Goal: Task Accomplishment & Management: Manage account settings

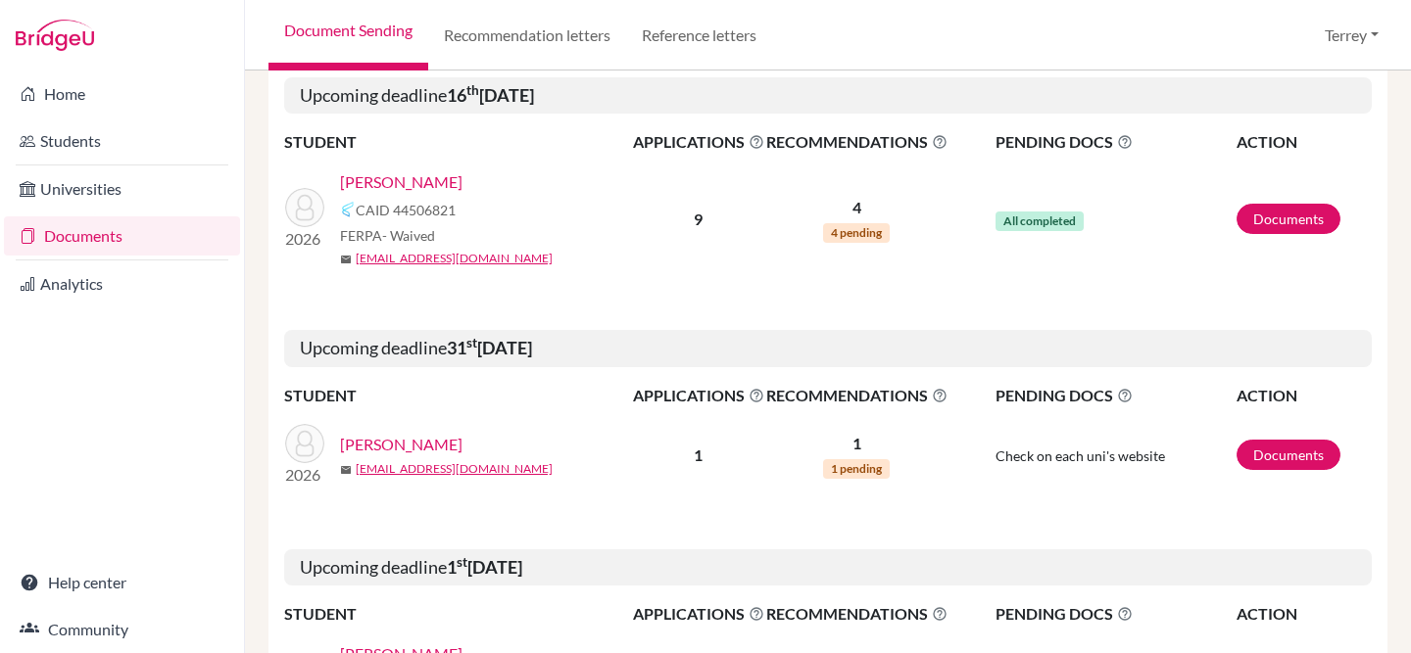
scroll to position [138, 0]
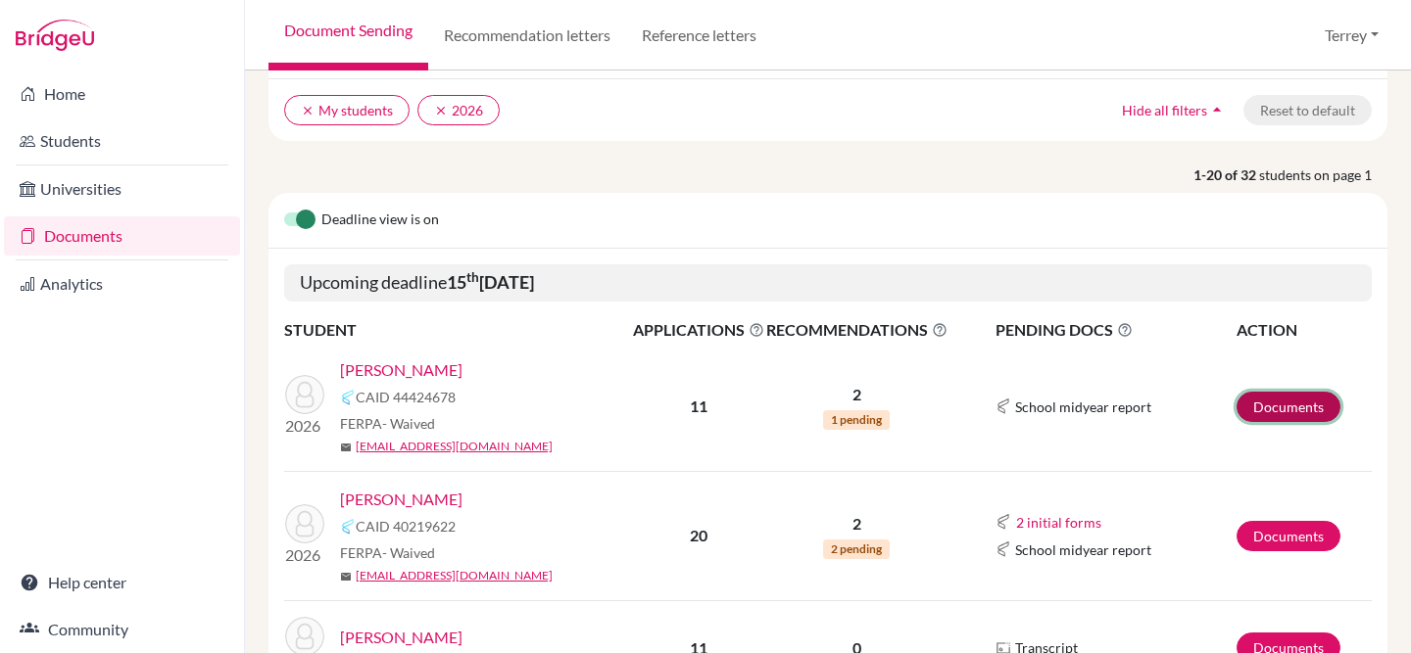
click at [1261, 404] on link "Documents" at bounding box center [1288, 407] width 104 height 30
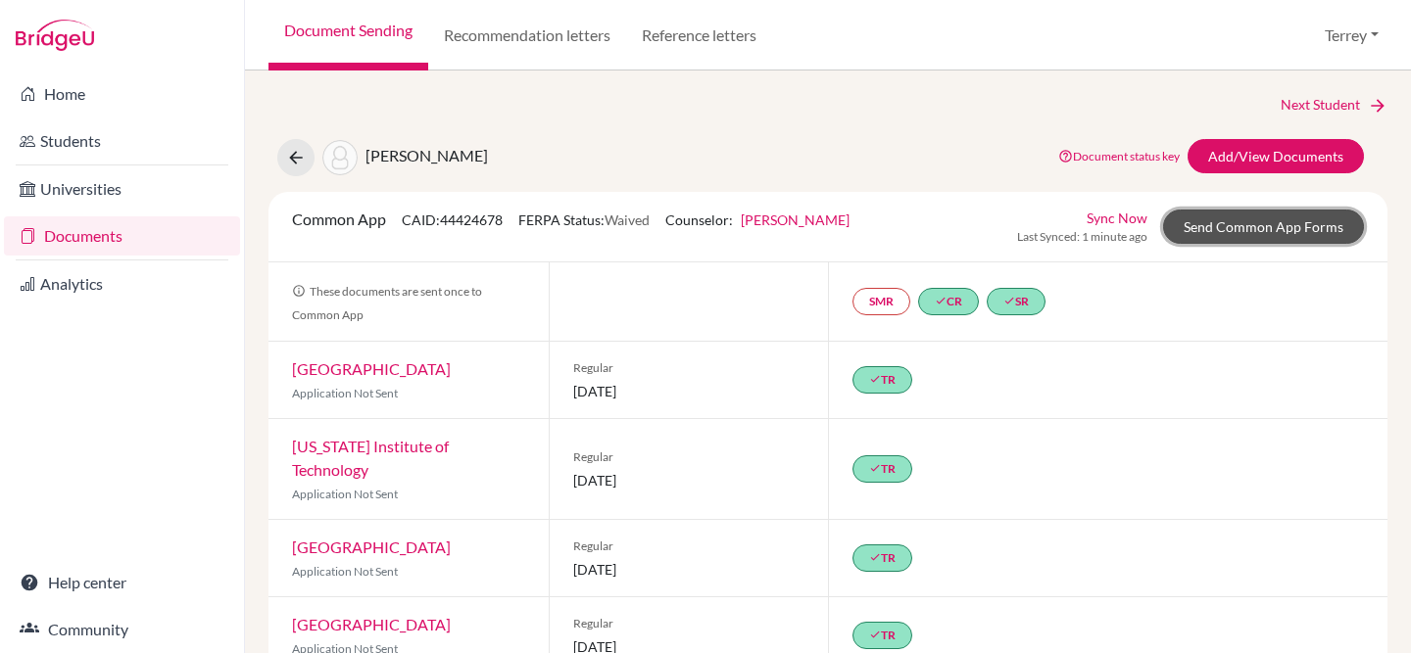
click at [1268, 231] on link "Send Common App Forms" at bounding box center [1263, 227] width 201 height 34
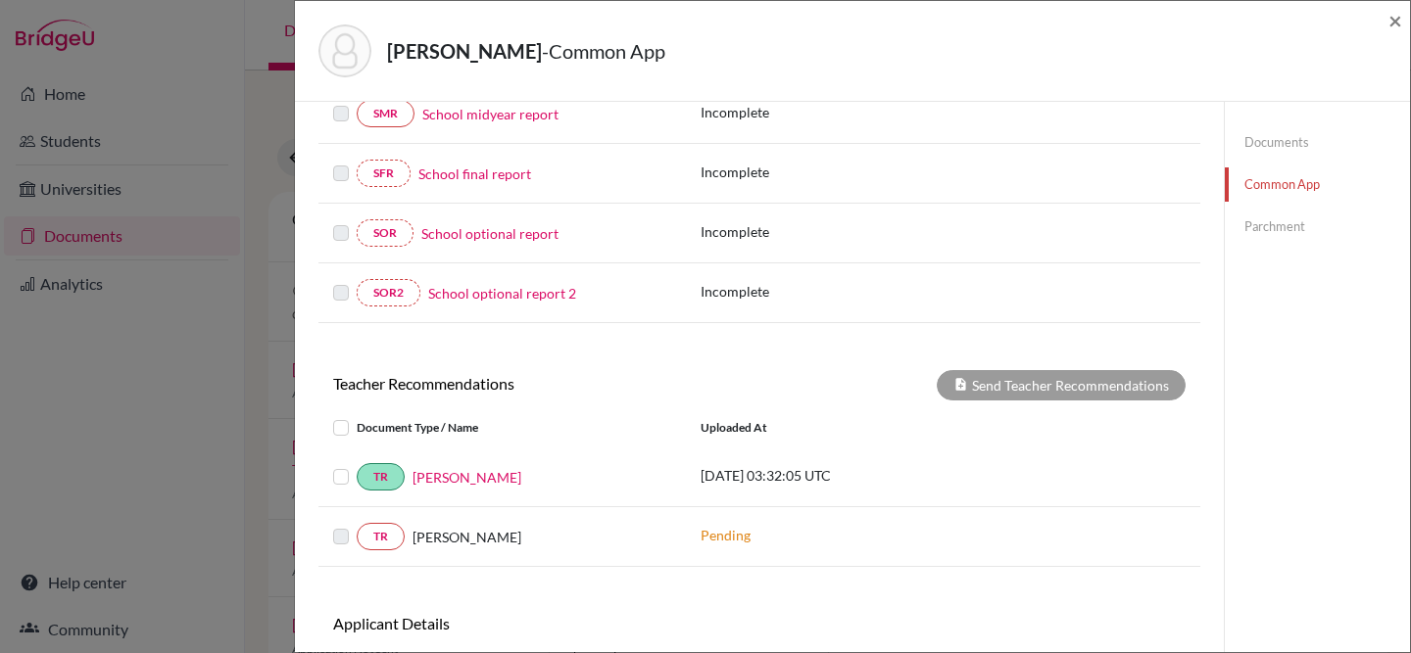
scroll to position [555, 0]
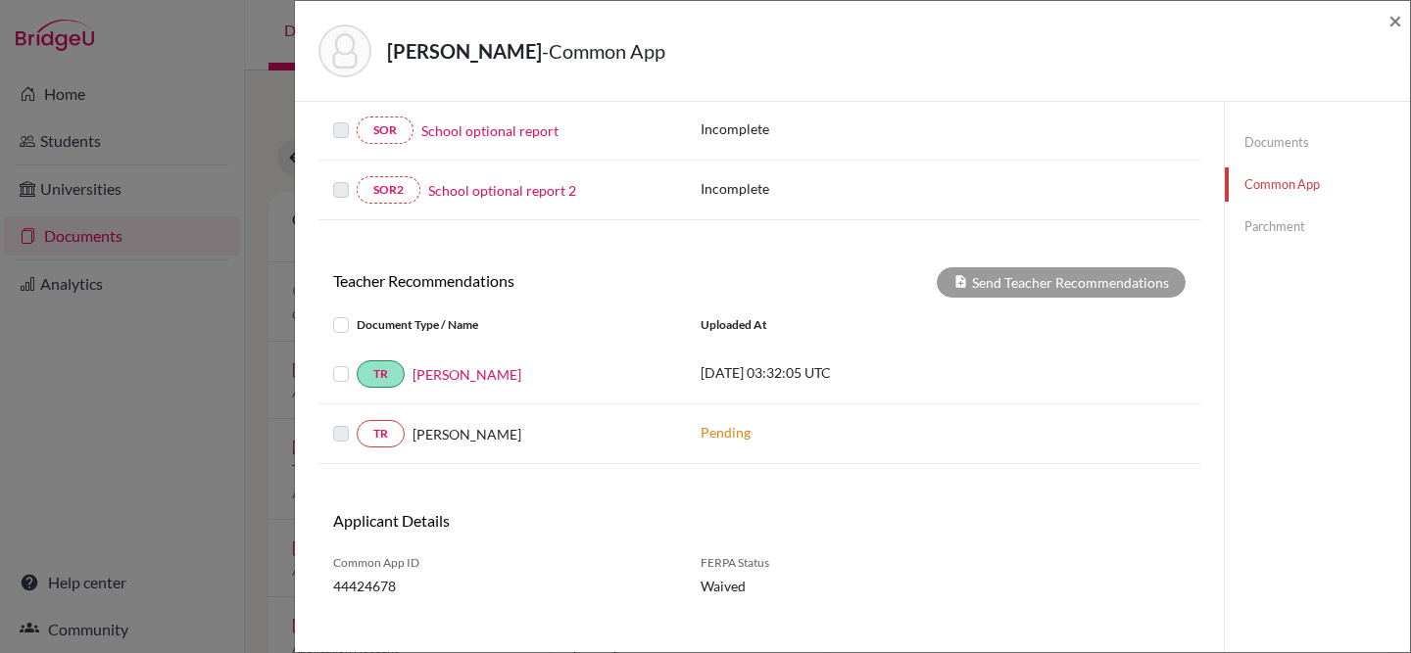
click at [357, 362] on label at bounding box center [357, 362] width 0 height 0
click at [0, 0] on input "checkbox" at bounding box center [0, 0] width 0 height 0
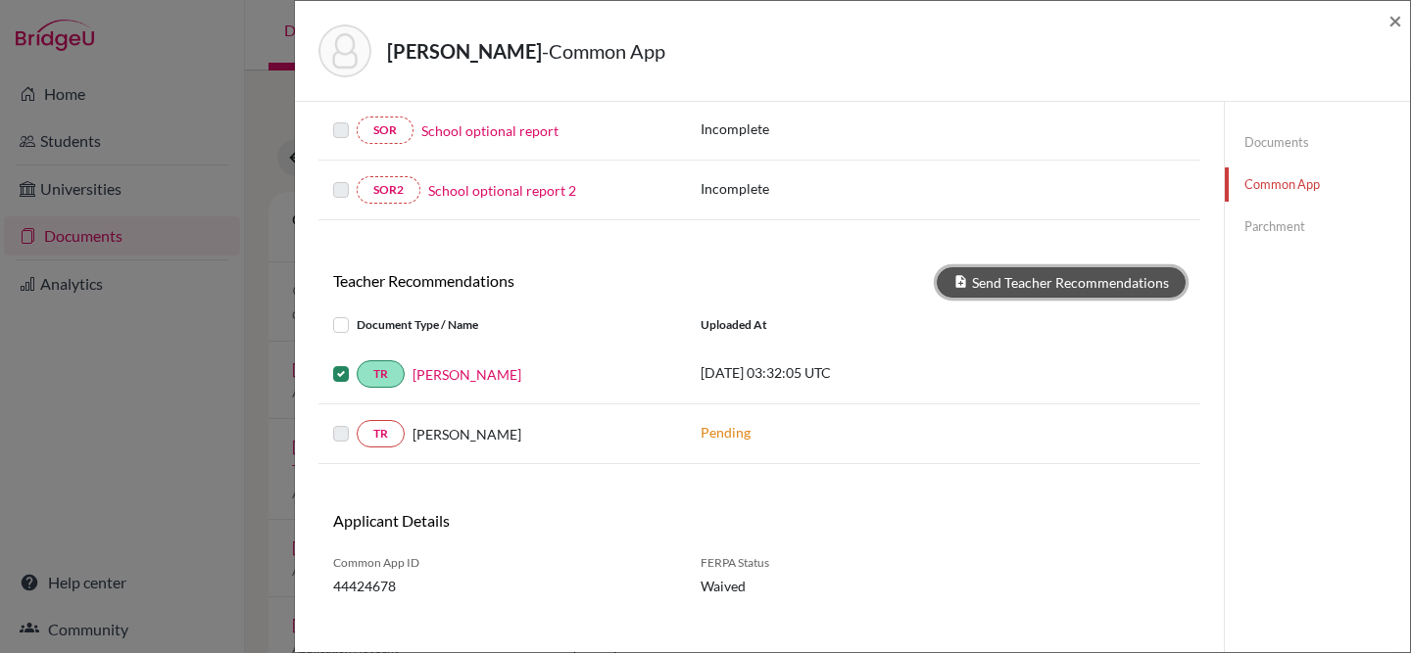
click at [1034, 286] on button "Send Teacher Recommendations" at bounding box center [1060, 282] width 249 height 30
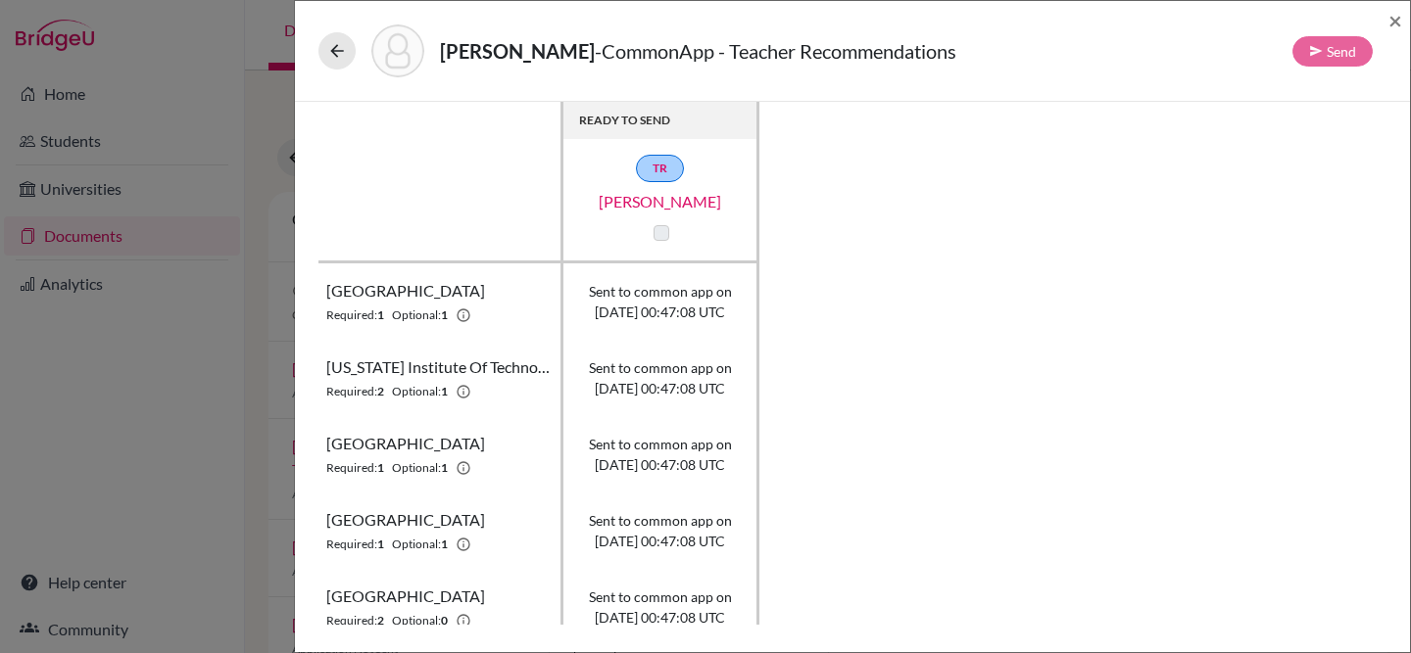
click at [265, 197] on div "Chua, Nick Sen - CommonApp - Teacher Recommendations Send × READY TO SEND TR Al…" at bounding box center [705, 326] width 1411 height 653
click at [1392, 20] on span "×" at bounding box center [1395, 20] width 14 height 28
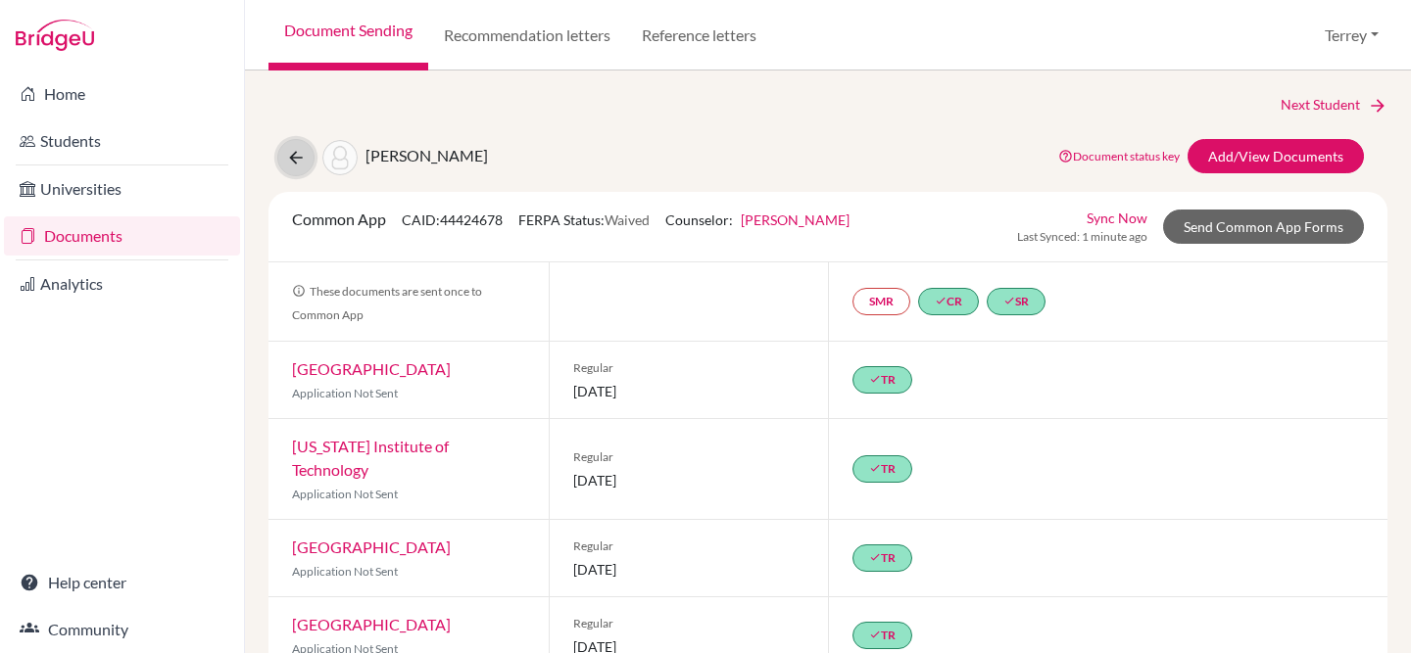
click at [306, 158] on button at bounding box center [295, 157] width 37 height 37
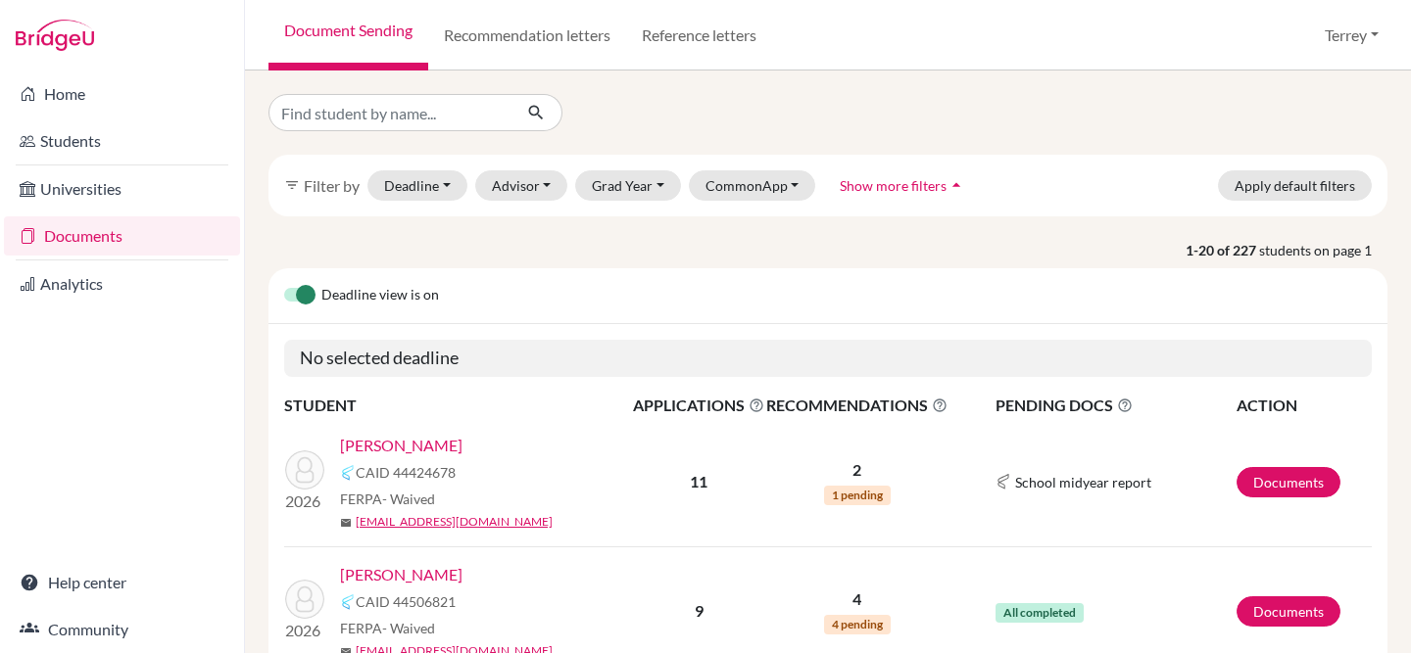
click at [381, 575] on link "[PERSON_NAME]" at bounding box center [401, 575] width 122 height 24
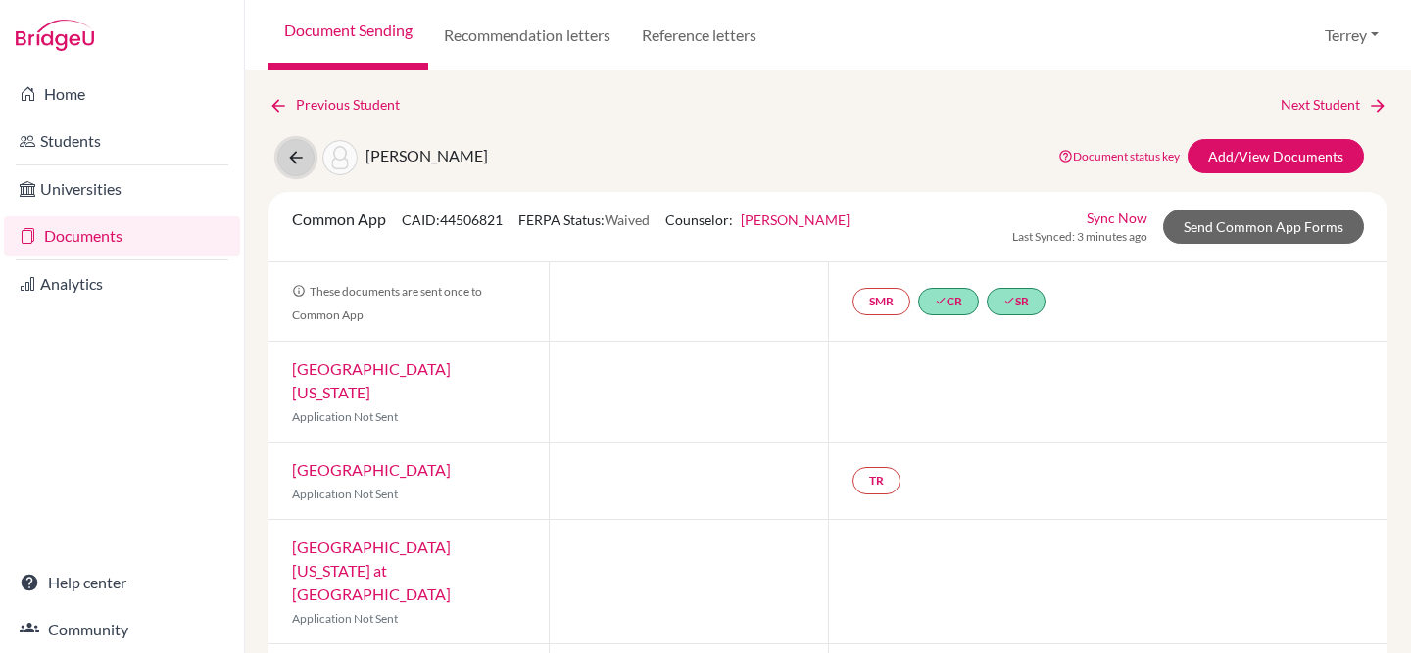
click at [286, 157] on icon at bounding box center [296, 158] width 20 height 20
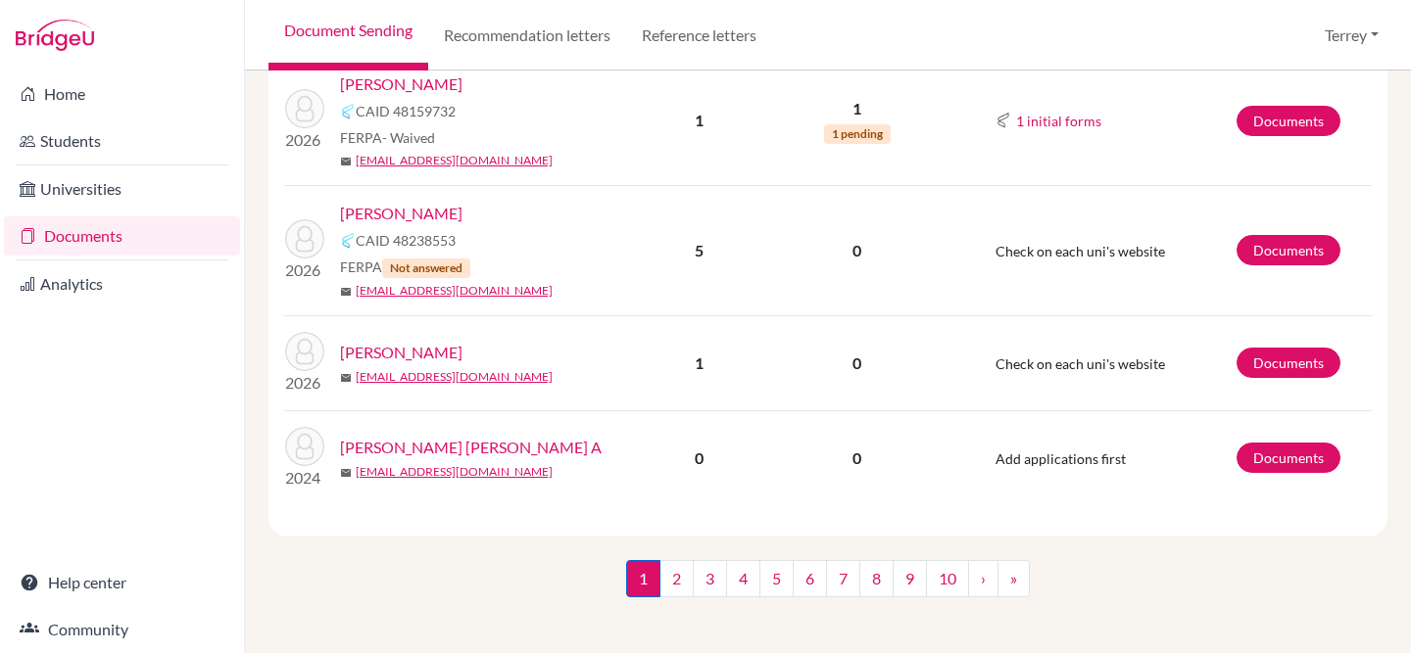
scroll to position [1075, 0]
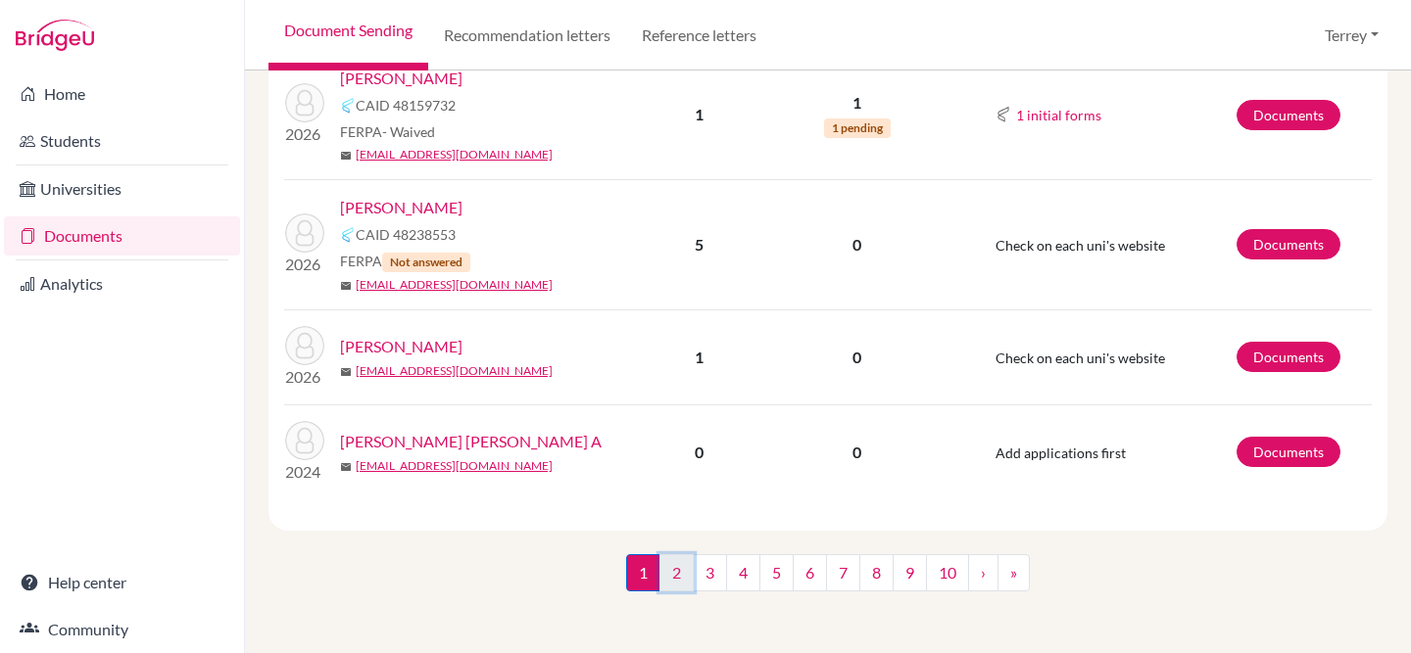
click at [663, 577] on link "2" at bounding box center [676, 572] width 34 height 37
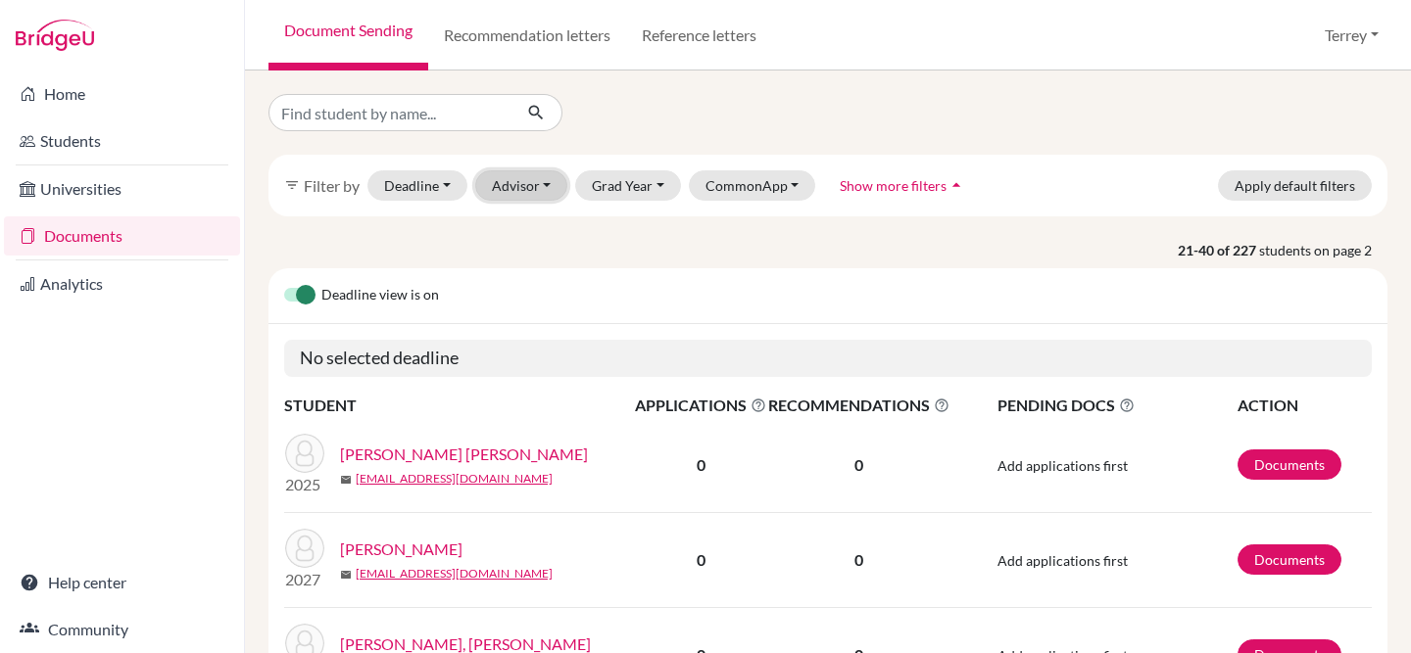
click at [515, 191] on button "Advisor" at bounding box center [521, 185] width 93 height 30
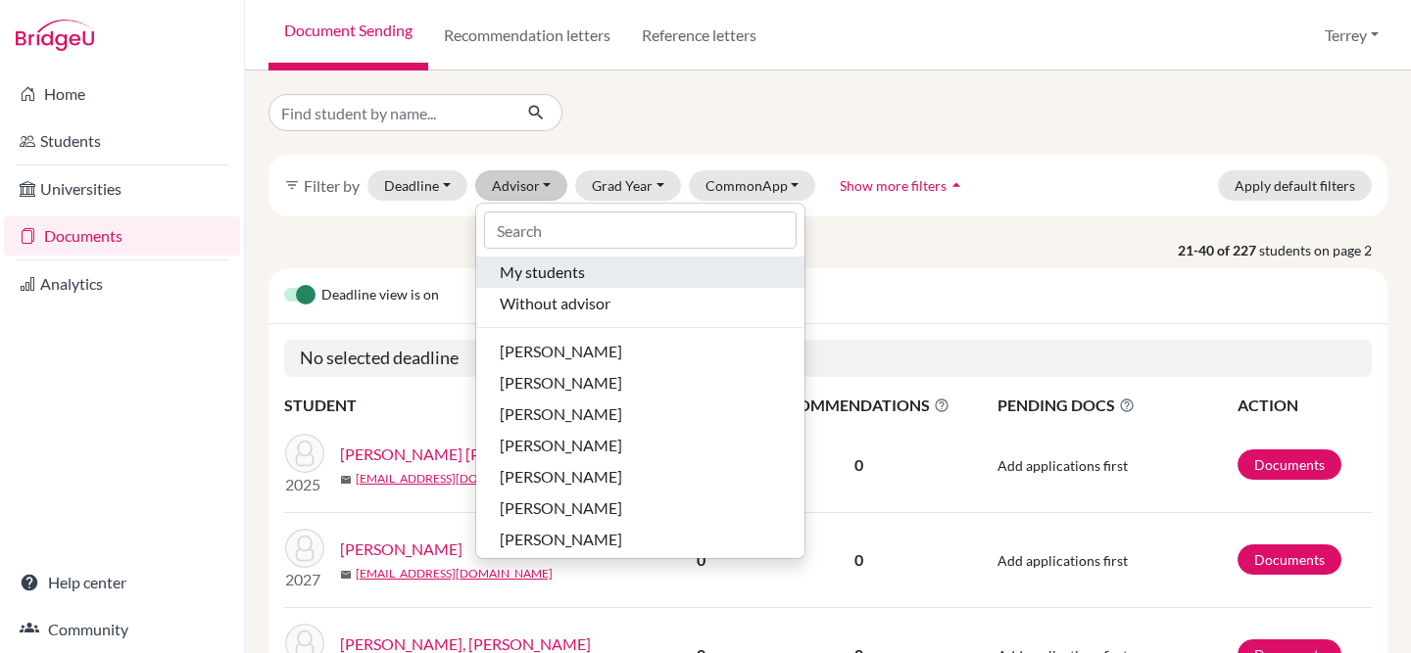
click at [516, 275] on span "My students" at bounding box center [542, 273] width 85 height 24
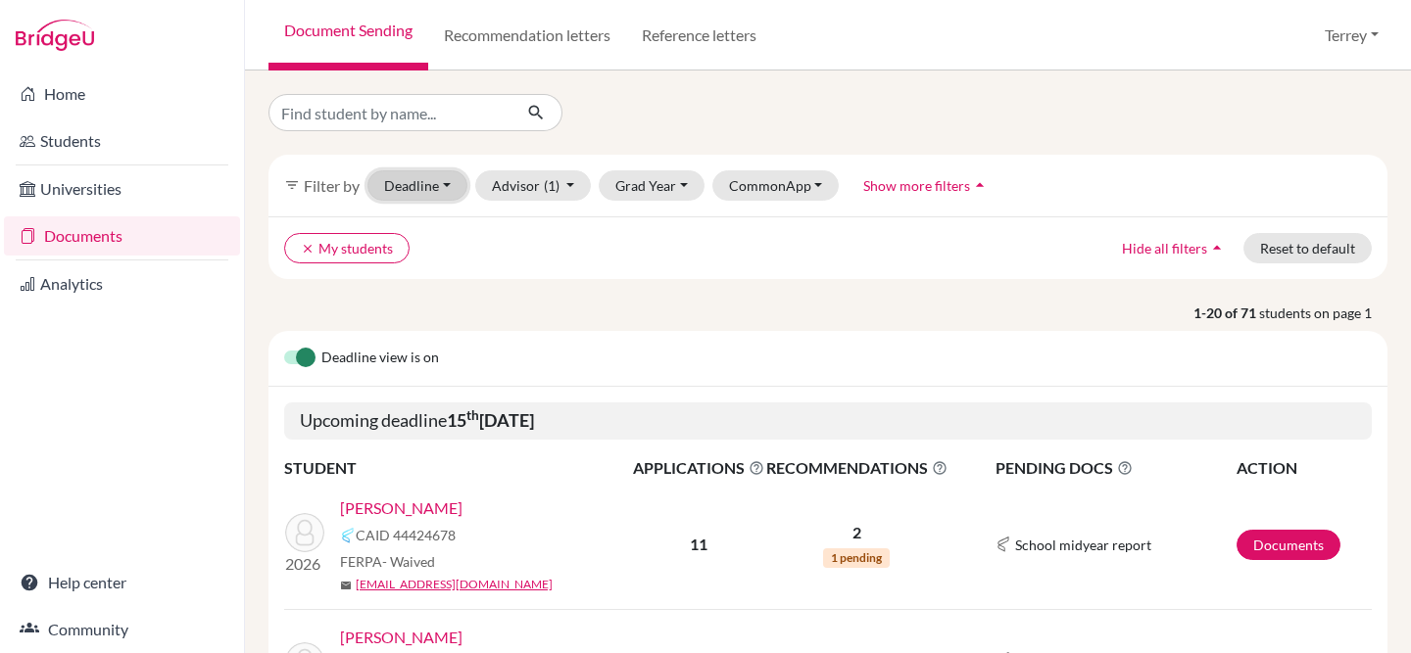
click at [443, 190] on button "Deadline - Select a date range Or double click for a single date selection Toda…" at bounding box center [417, 185] width 100 height 30
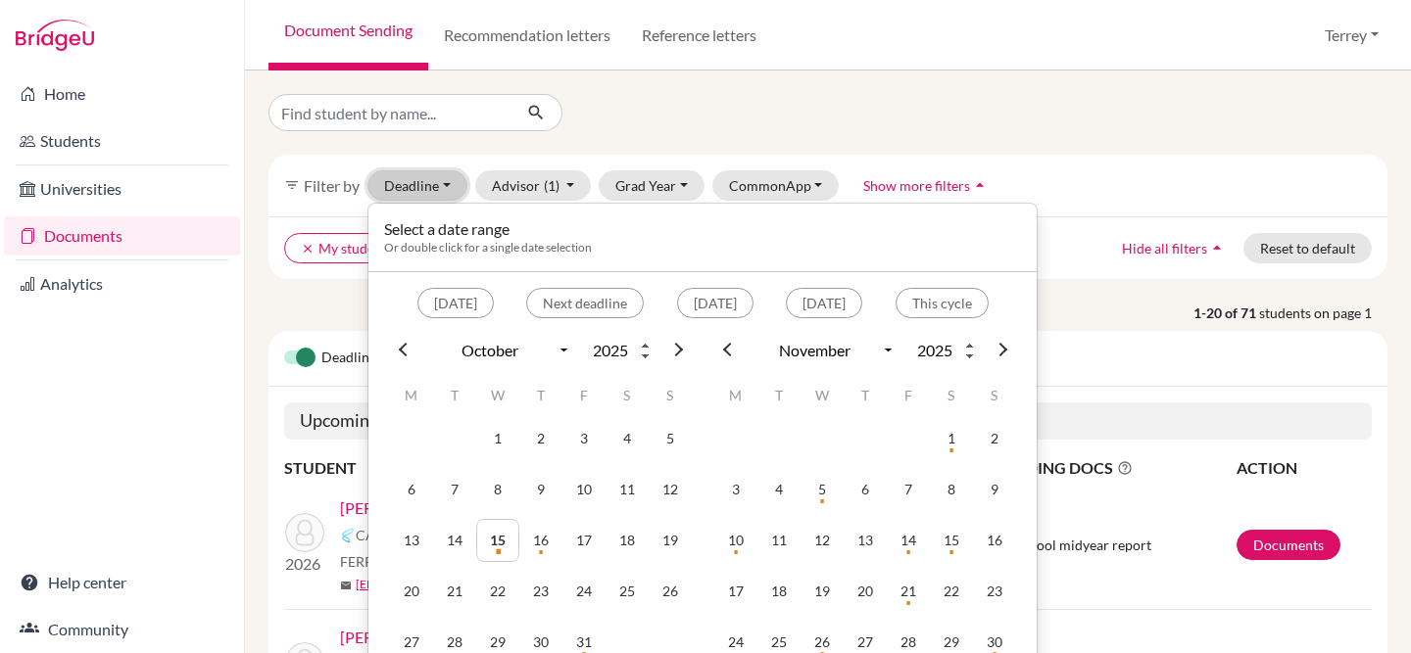
click at [444, 190] on button "Deadline - Select a date range Or double click for a single date selection Toda…" at bounding box center [417, 185] width 100 height 30
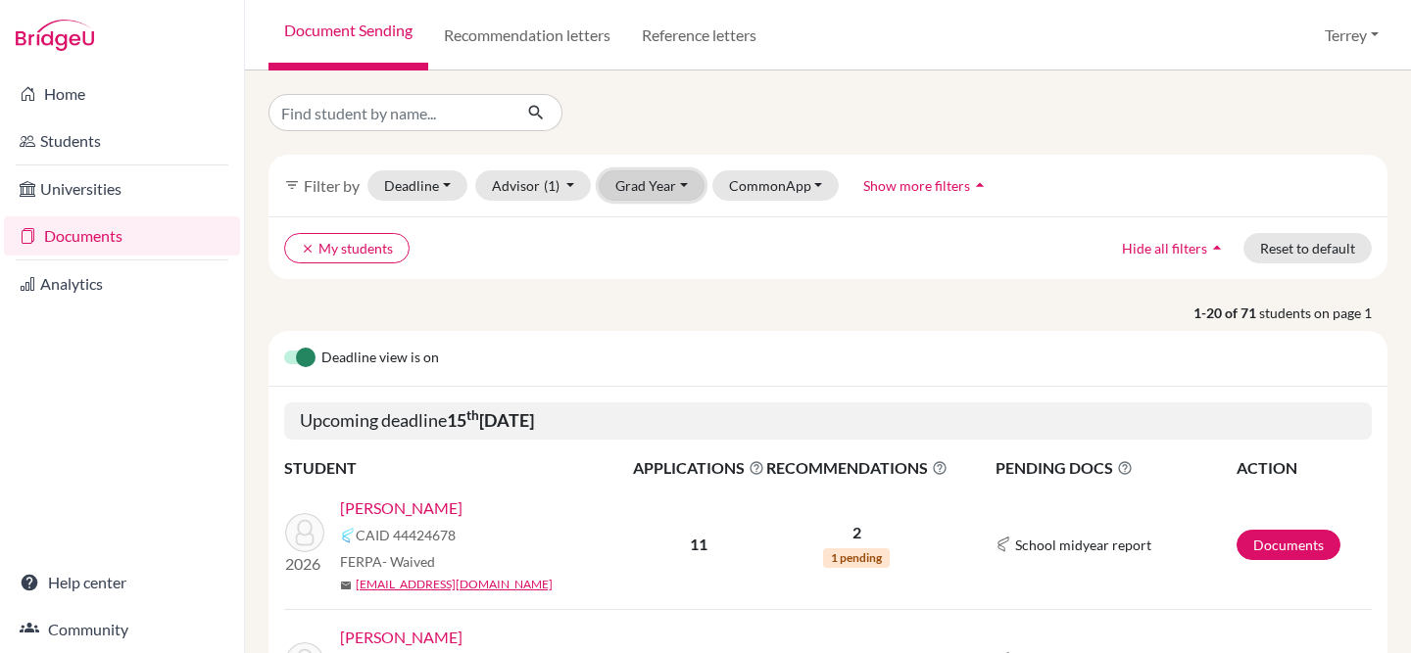
click at [664, 187] on button "Grad Year" at bounding box center [652, 185] width 106 height 30
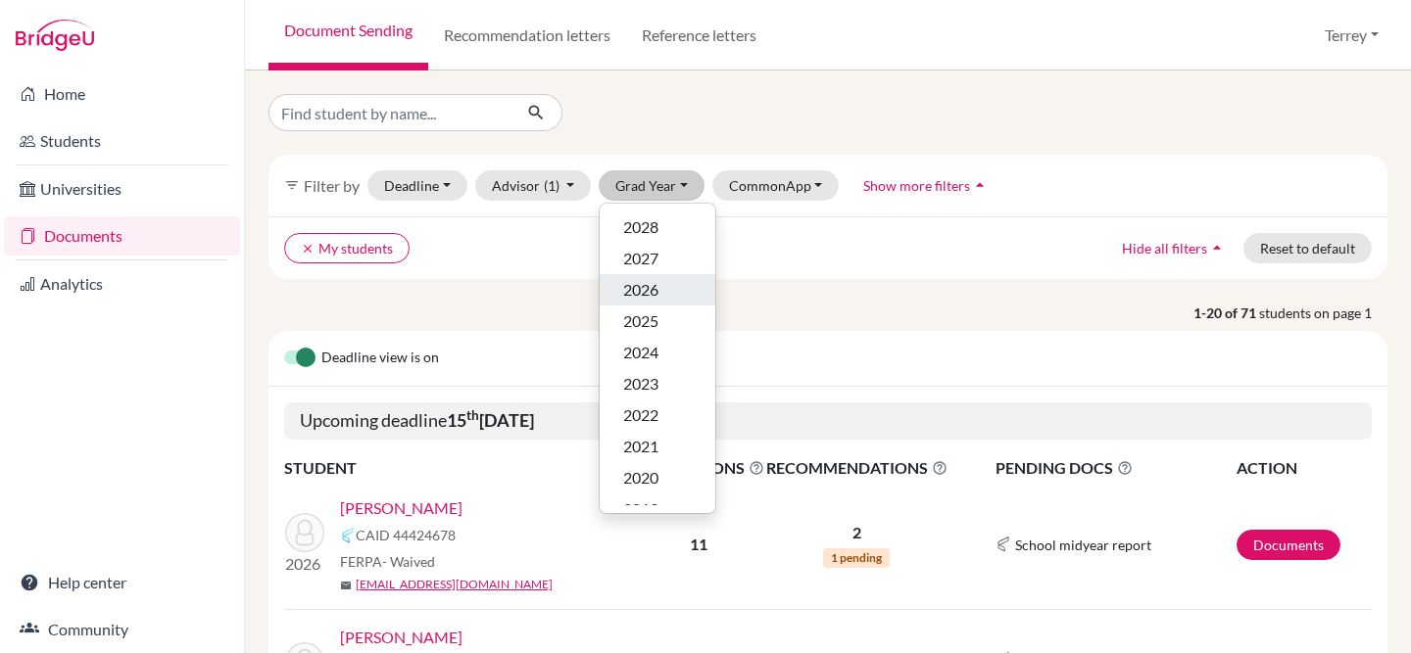
click at [647, 282] on span "2026" at bounding box center [640, 290] width 35 height 24
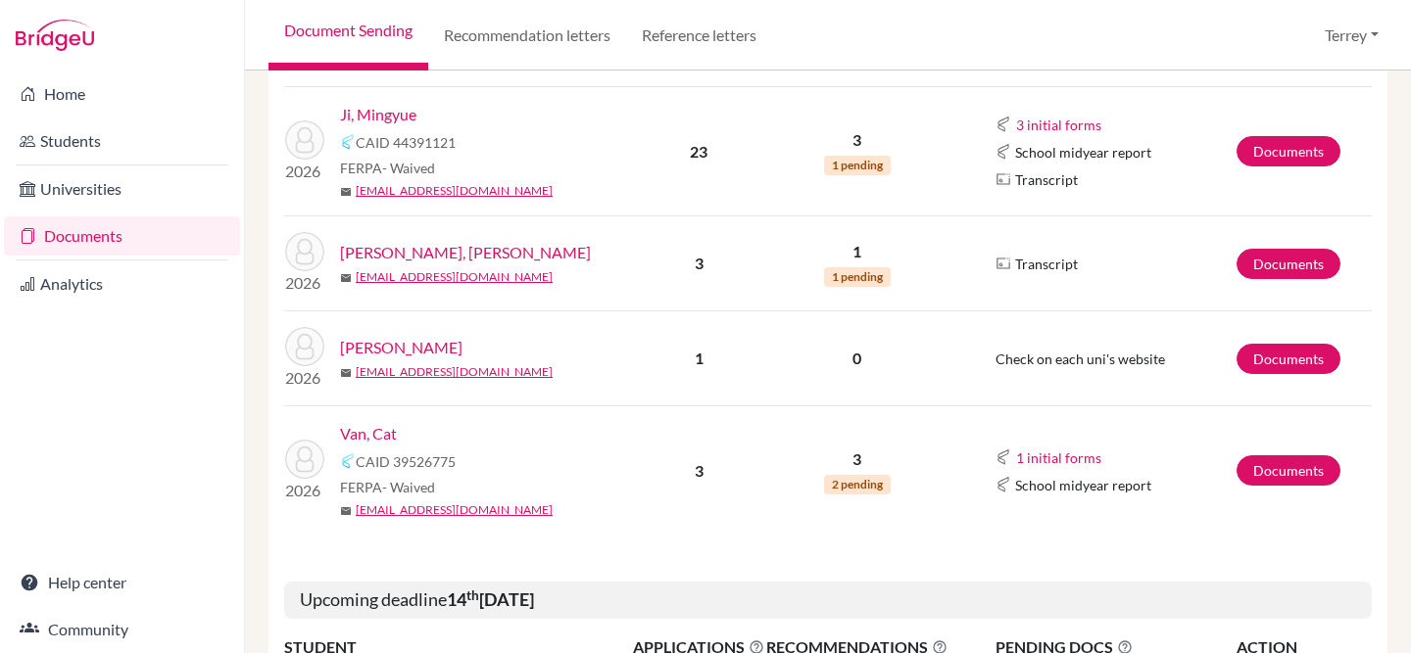
scroll to position [1487, 0]
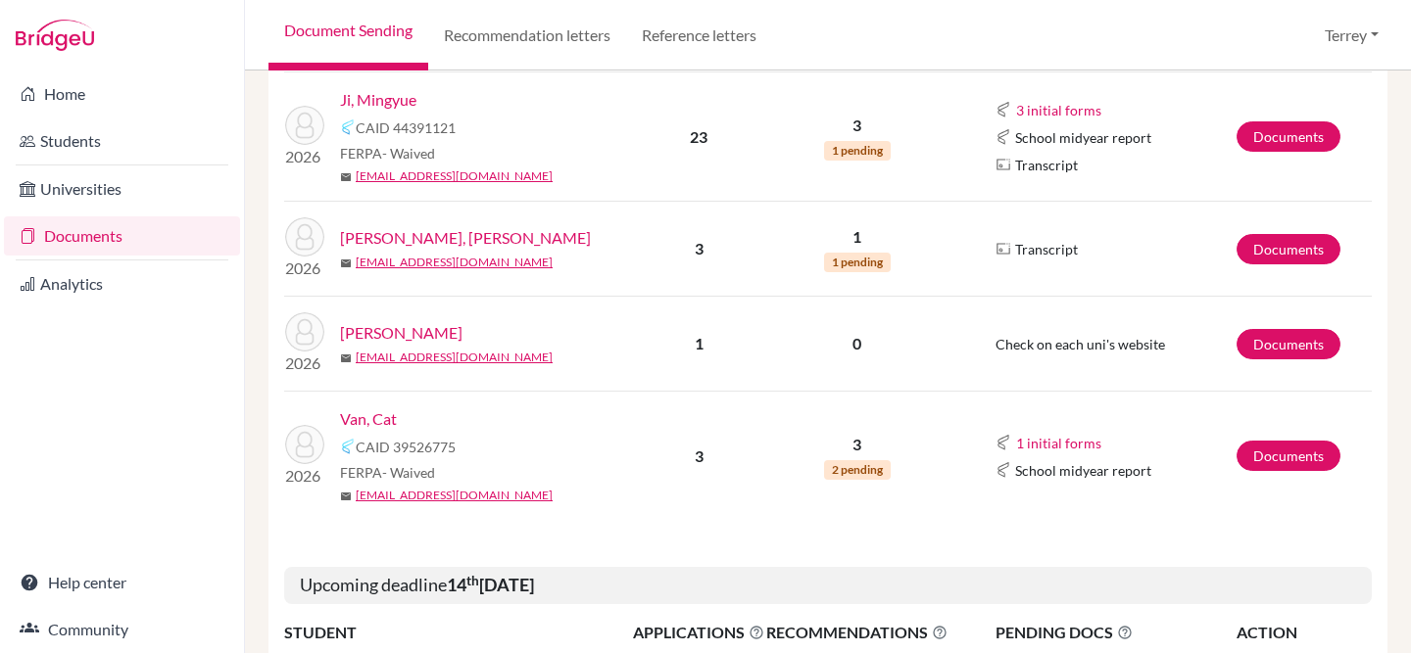
click at [379, 418] on link "Van, Cat" at bounding box center [368, 420] width 57 height 24
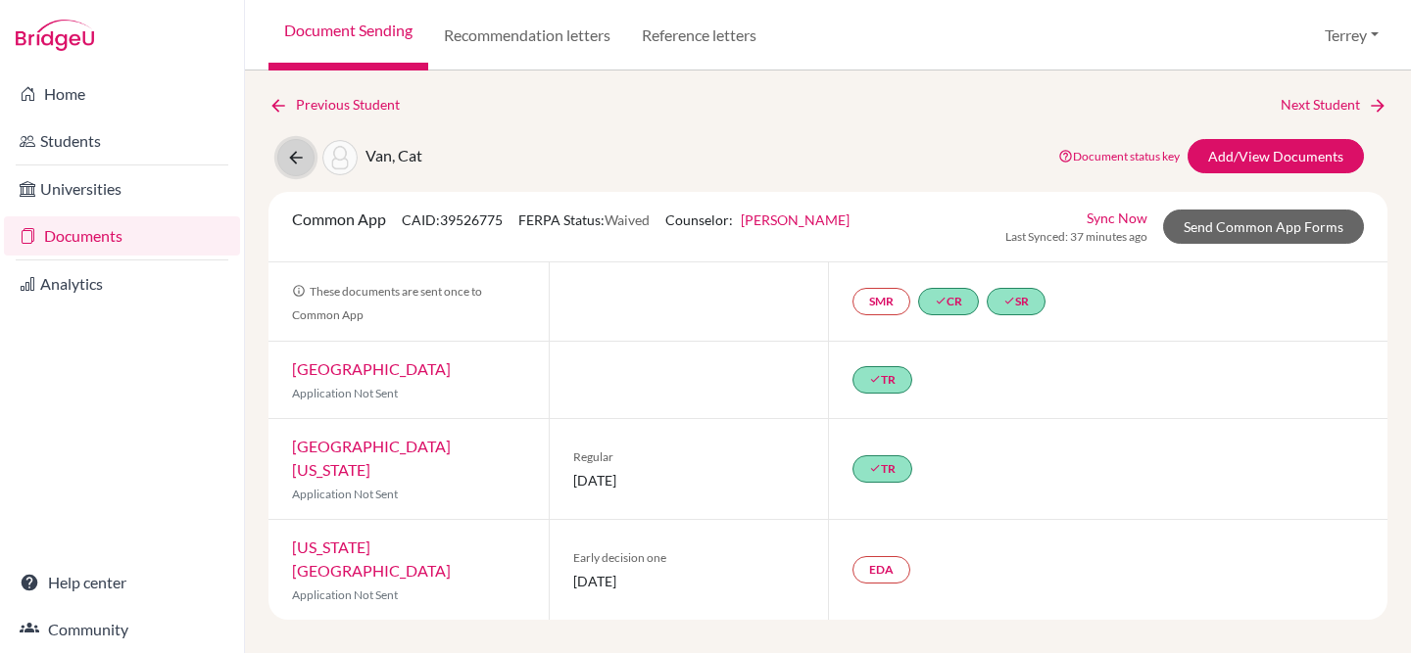
click at [293, 155] on icon at bounding box center [296, 158] width 20 height 20
